Goal: Check status: Check status

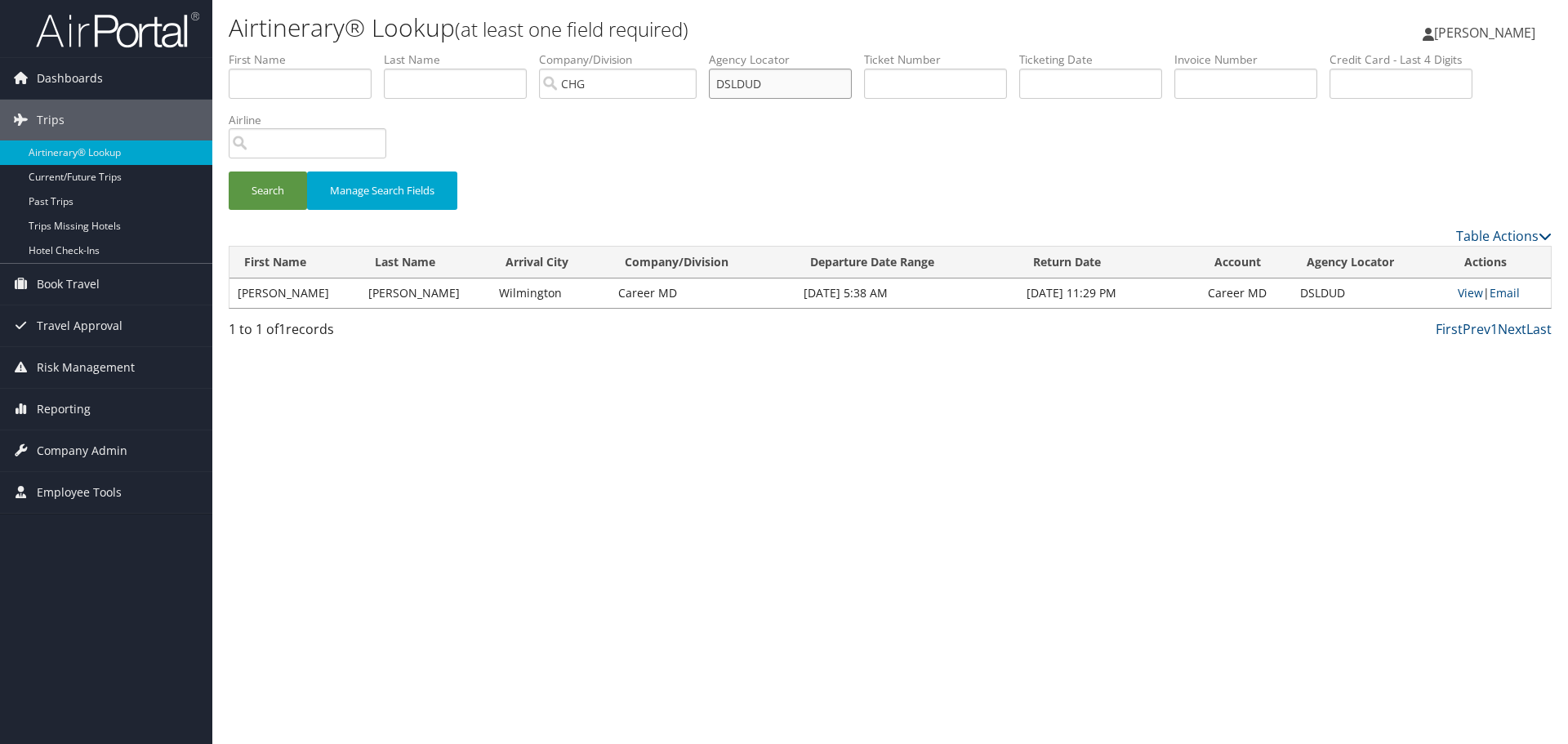
click at [748, 84] on input "DSLDUD" at bounding box center [780, 83] width 143 height 30
paste input "0167175807023"
type input "0167175807023"
click at [228, 171] on button "Search" at bounding box center [268, 190] width 78 height 38
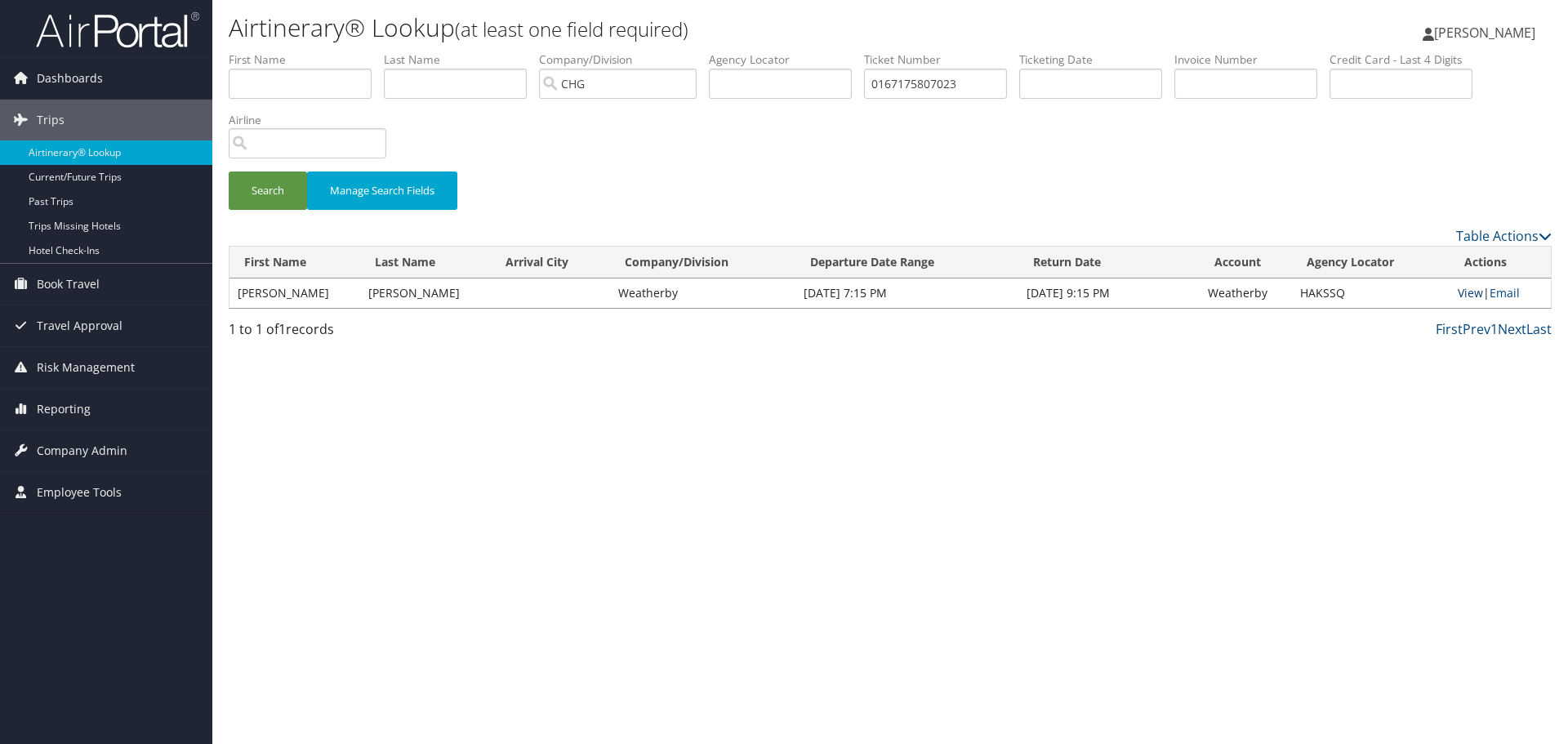
click at [1472, 289] on link "View" at bounding box center [1471, 292] width 25 height 15
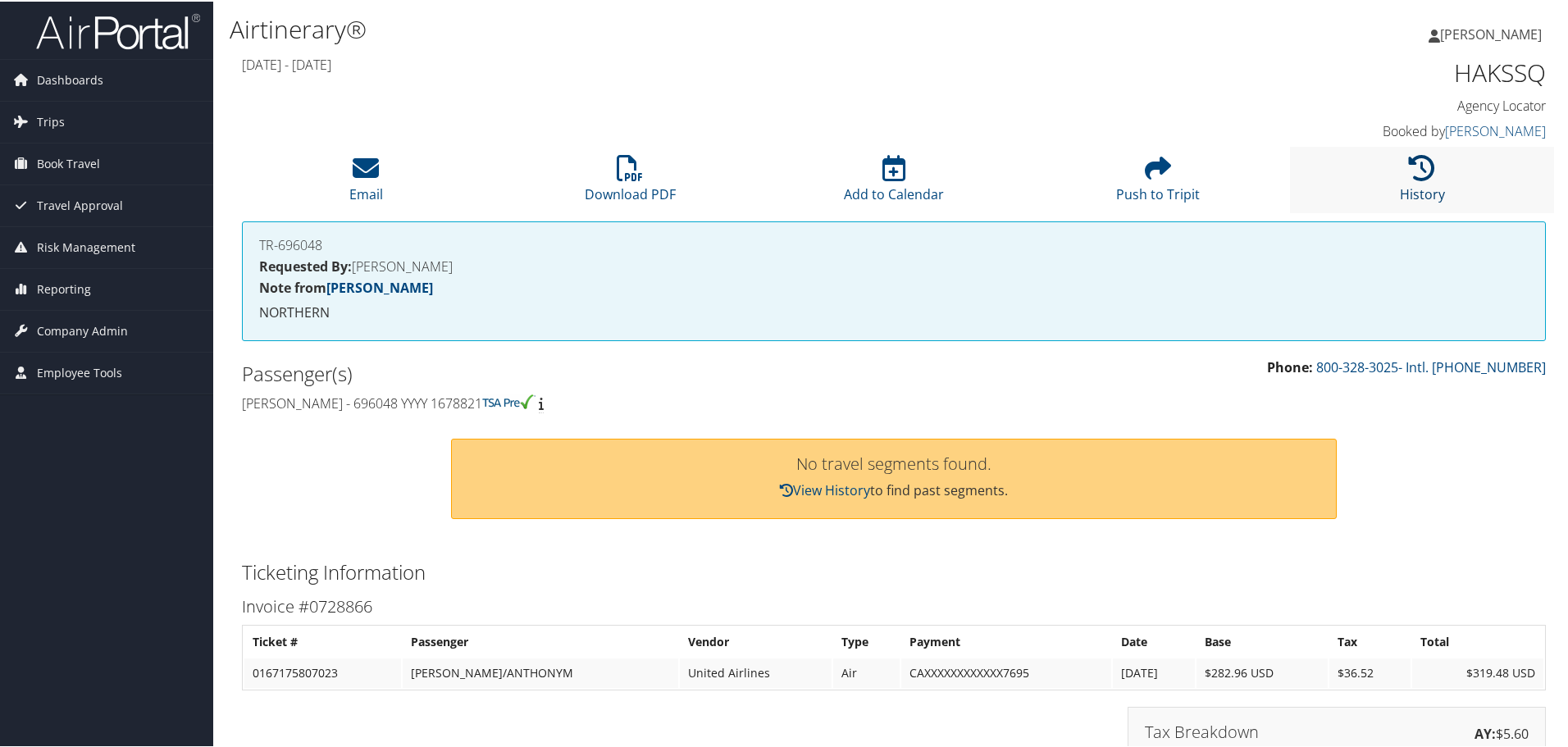
click at [1424, 195] on link "History" at bounding box center [1422, 182] width 45 height 39
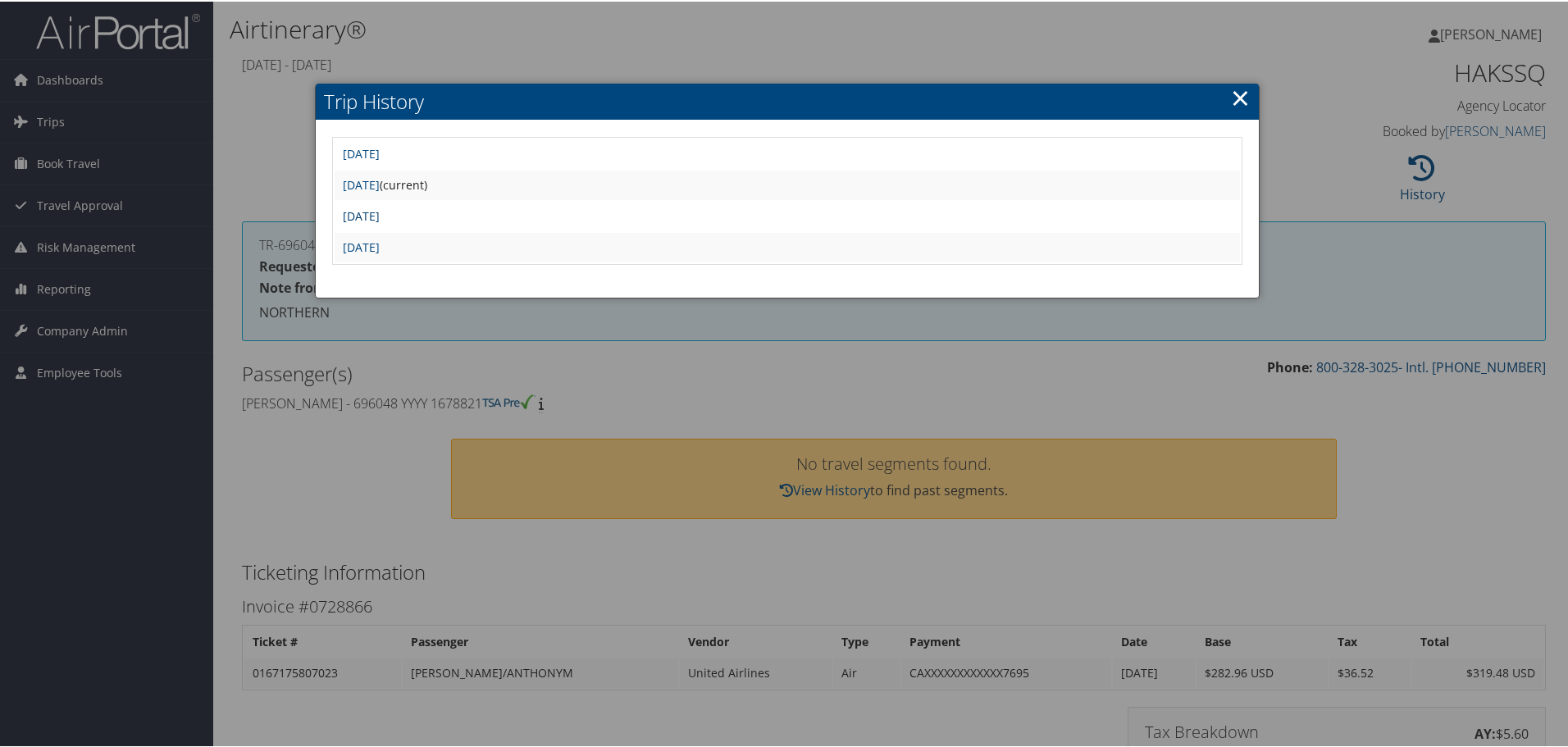
click at [380, 209] on link "[DATE]" at bounding box center [361, 214] width 37 height 16
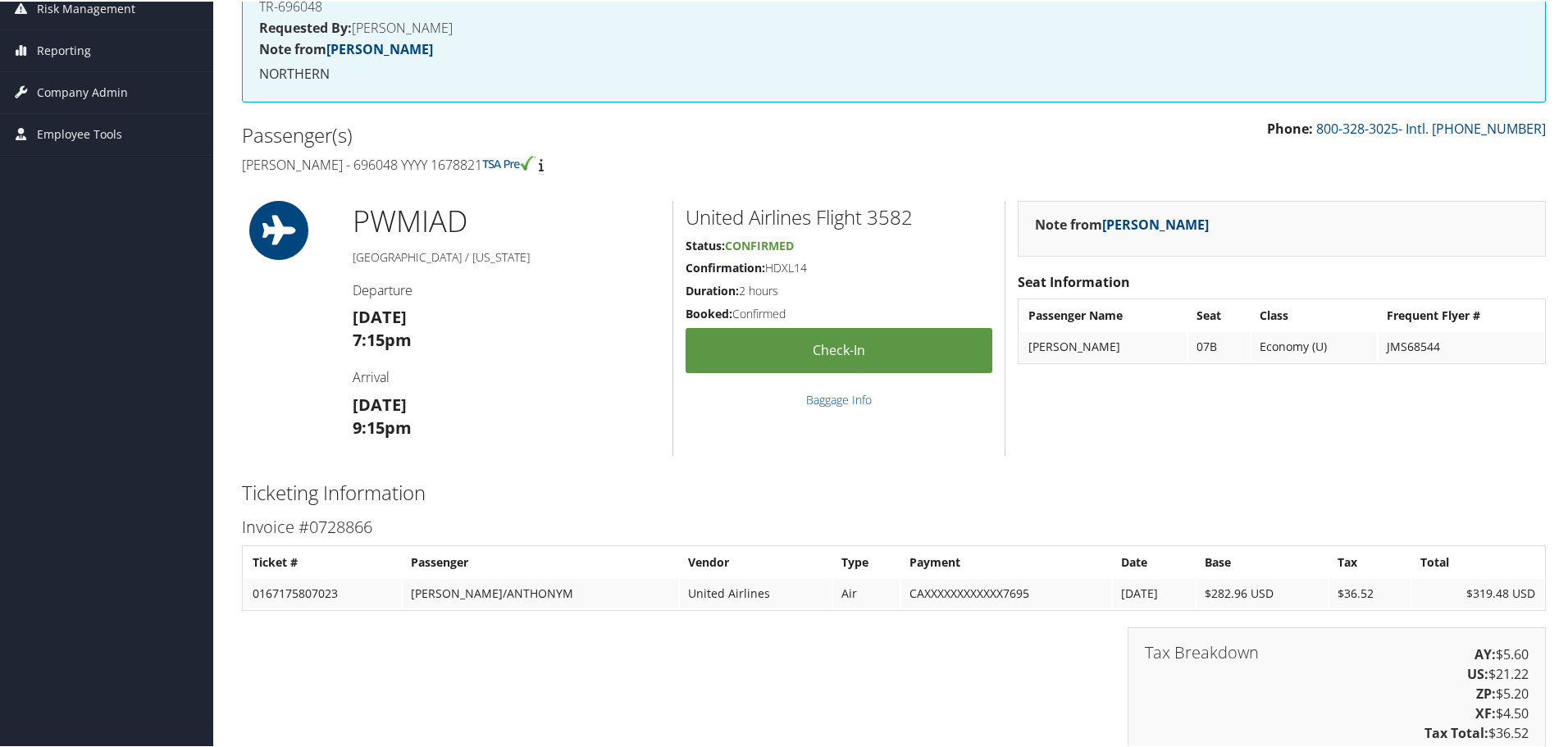
scroll to position [235, 0]
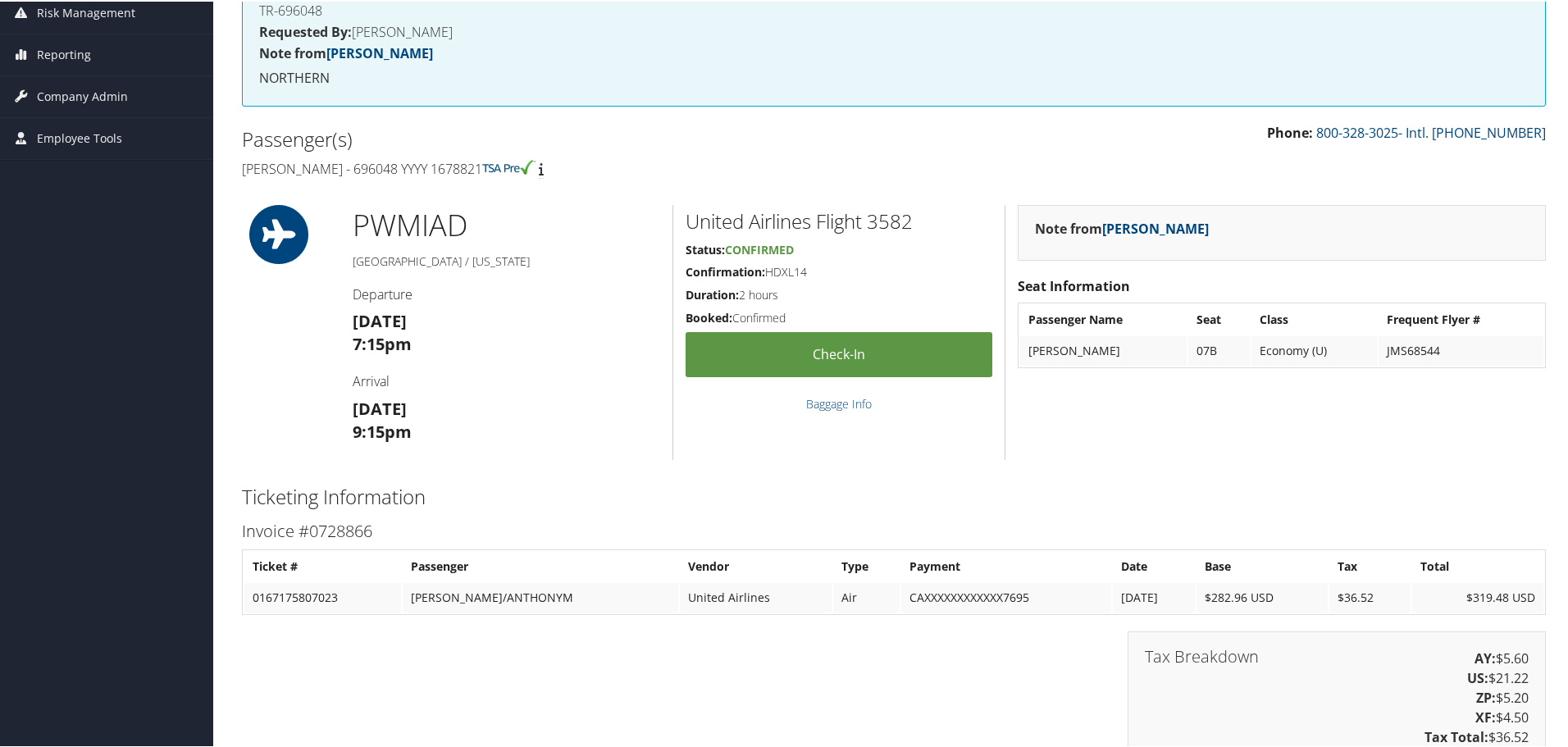
click at [796, 267] on h5 "Confirmation: HDXL14" at bounding box center [839, 270] width 307 height 16
copy h5 "HDXL14"
